Goal: Task Accomplishment & Management: Use online tool/utility

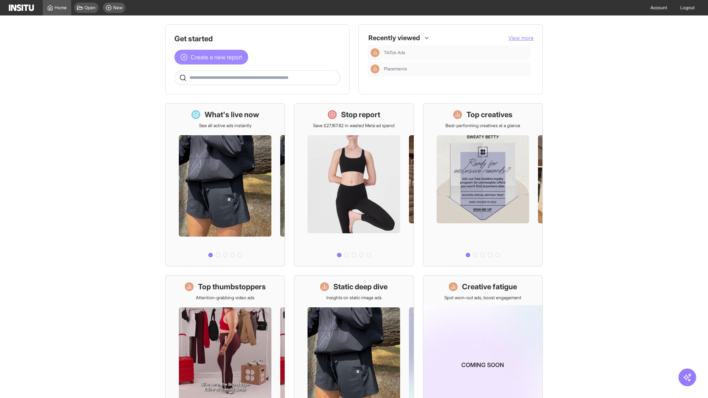
click at [213, 57] on span "Create a new report" at bounding box center [217, 57] width 52 height 9
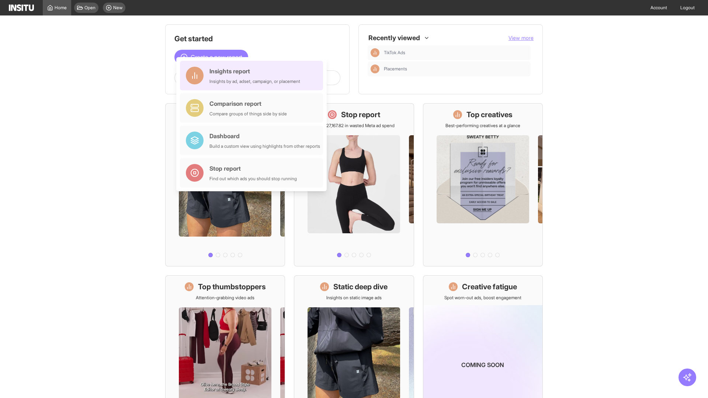
click at [253, 76] on div "Insights report Insights by ad, adset, campaign, or placement" at bounding box center [254, 76] width 91 height 18
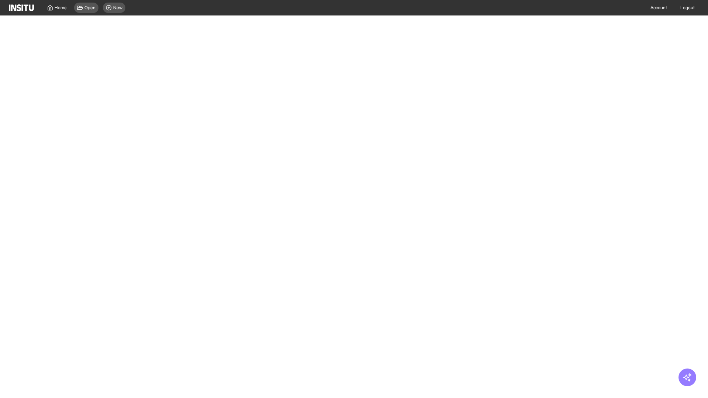
select select "**"
